Goal: Communication & Community: Ask a question

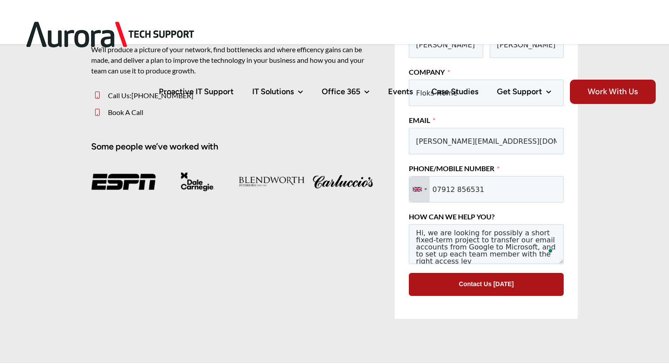
scroll to position [2, 0]
click at [547, 258] on textarea "Hi, we are looking for possibly a short fixed-term project to transfer our emai…" at bounding box center [486, 244] width 155 height 40
click at [545, 258] on textarea "Hi, we are looking for possibly a short fixed-term project to transfer our emai…" at bounding box center [486, 244] width 155 height 40
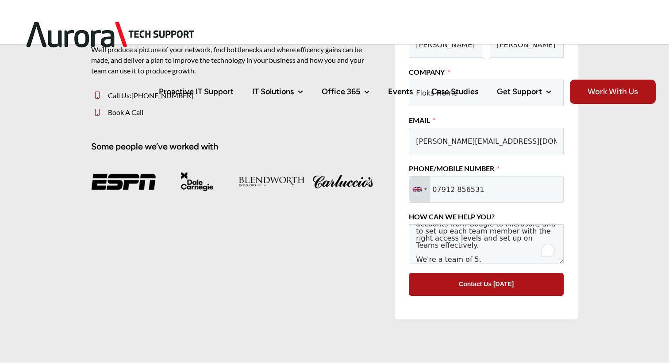
scroll to position [30, 0]
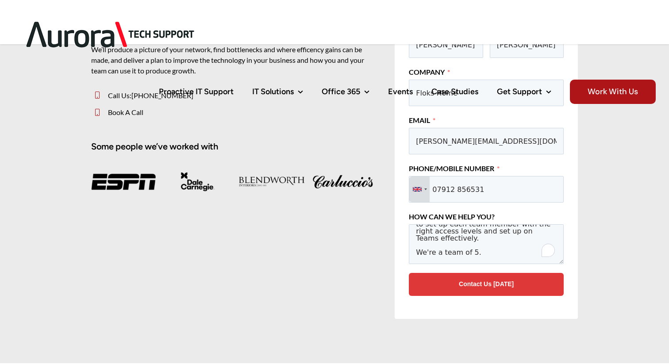
type textarea "Hi, we are looking for possibly a short fixed-term project to transfer our emai…"
click at [515, 288] on button "Contact Us [DATE]" at bounding box center [486, 284] width 155 height 23
type input "[PHONE_NUMBER]"
